Goal: Information Seeking & Learning: Learn about a topic

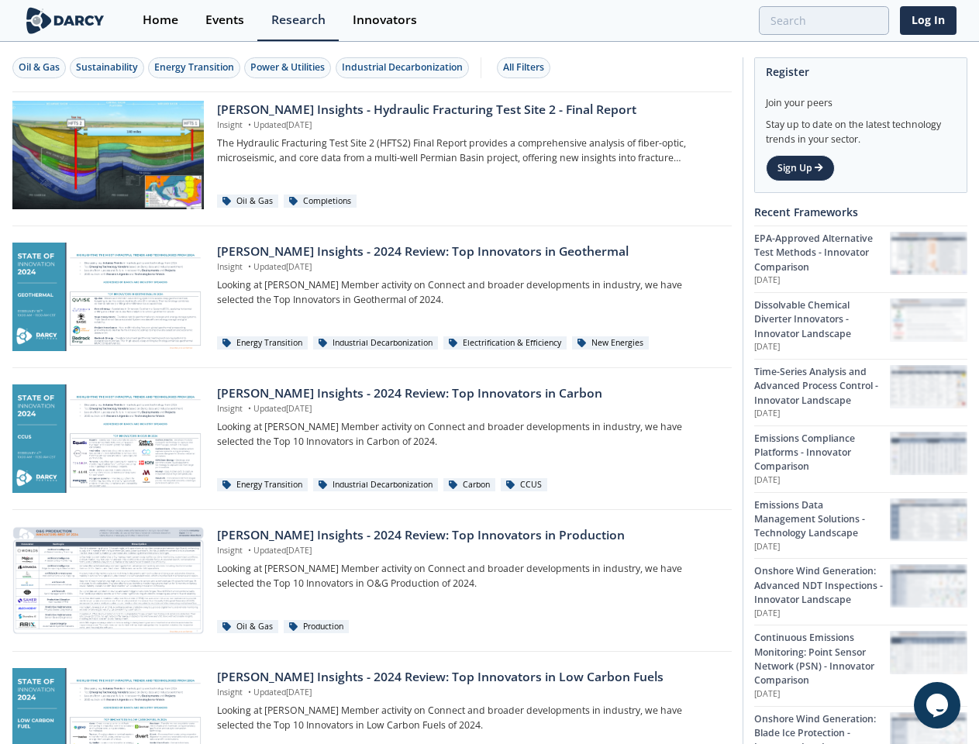
click at [40, 67] on div "Oil & Gas" at bounding box center [39, 67] width 41 height 14
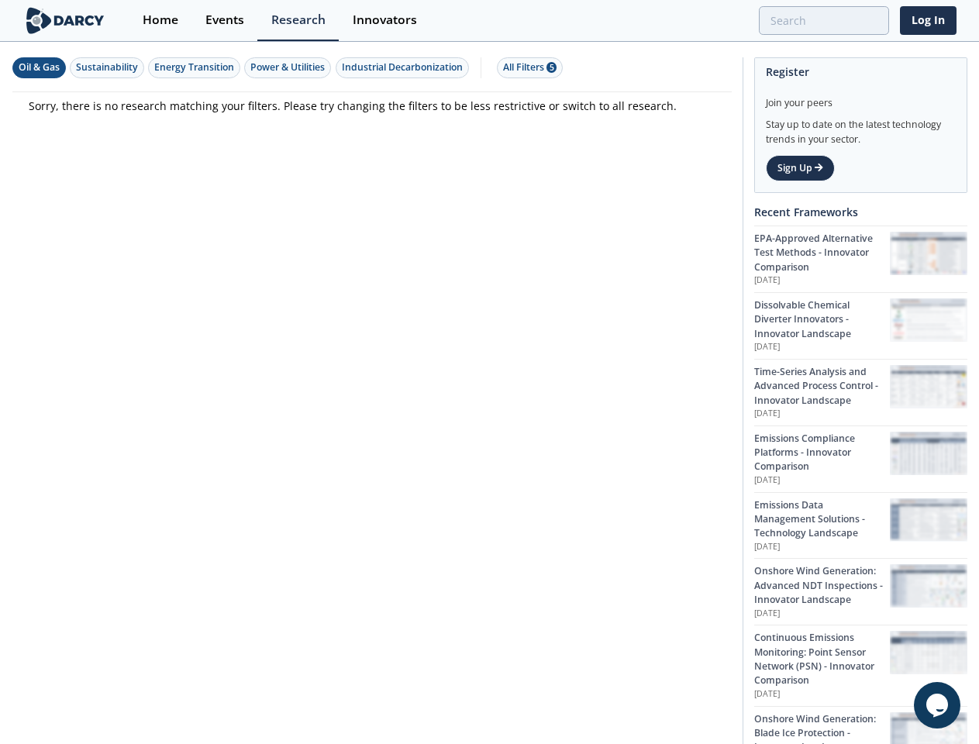
click at [108, 67] on div "Sustainability" at bounding box center [107, 67] width 62 height 14
click at [195, 67] on div "Energy Transition" at bounding box center [194, 67] width 80 height 14
click at [290, 67] on div "Power & Utilities" at bounding box center [287, 67] width 74 height 14
